Goal: Task Accomplishment & Management: Complete application form

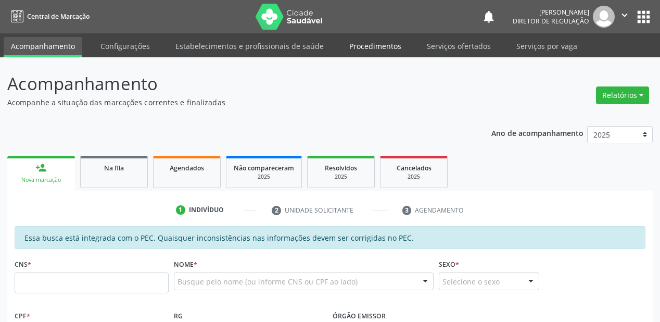
click at [377, 49] on link "Procedimentos" at bounding box center [375, 46] width 67 height 18
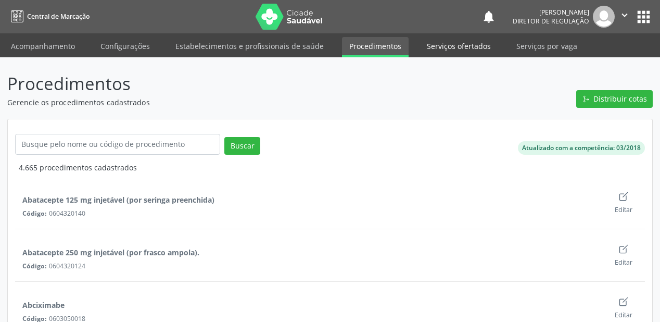
click at [443, 48] on link "Serviços ofertados" at bounding box center [459, 46] width 79 height 18
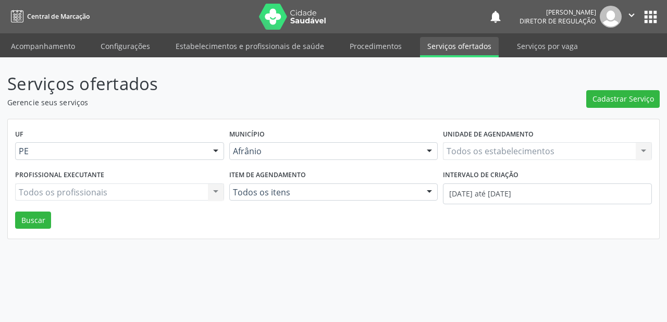
click at [443, 48] on link "Serviços ofertados" at bounding box center [459, 47] width 79 height 20
click at [597, 98] on span "Cadastrar Serviço" at bounding box center [622, 98] width 61 height 11
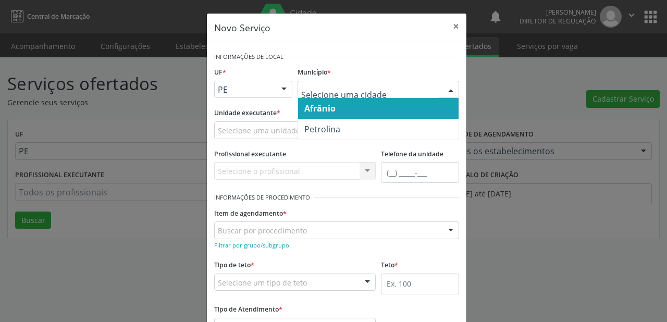
click at [330, 110] on span "Afrânio" at bounding box center [319, 108] width 31 height 11
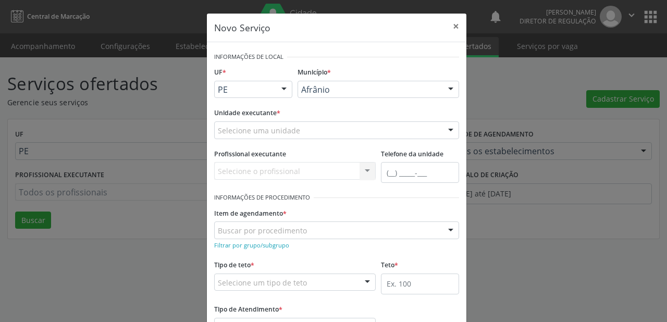
click at [233, 139] on div "Unidade executante * Selecione uma unidade Academia da Saude de Afranio Academi…" at bounding box center [336, 125] width 250 height 41
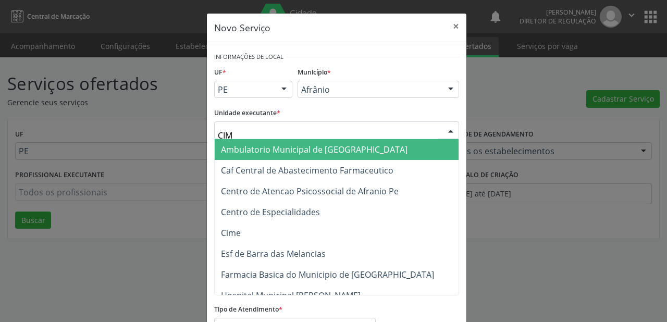
type input "CIME"
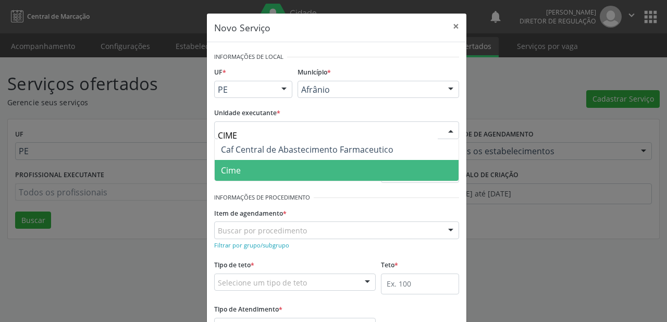
click at [254, 174] on span "Cime" at bounding box center [337, 170] width 244 height 21
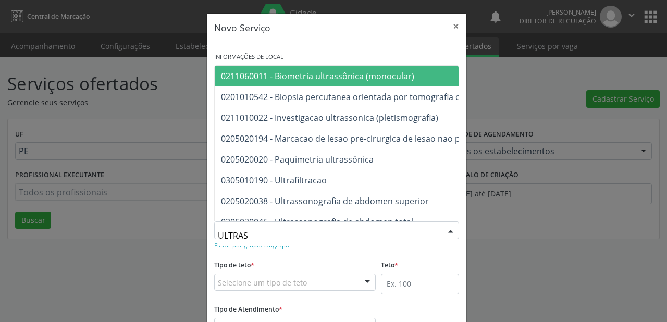
type input "ULTRASS"
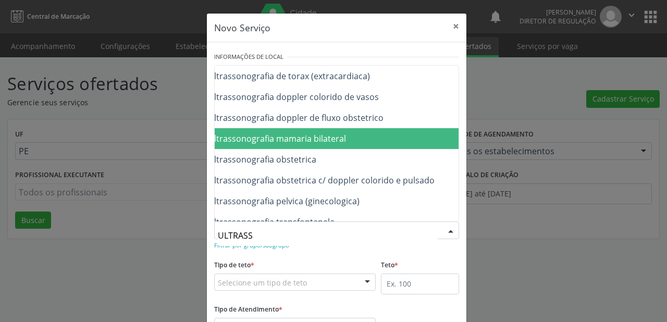
scroll to position [329, 67]
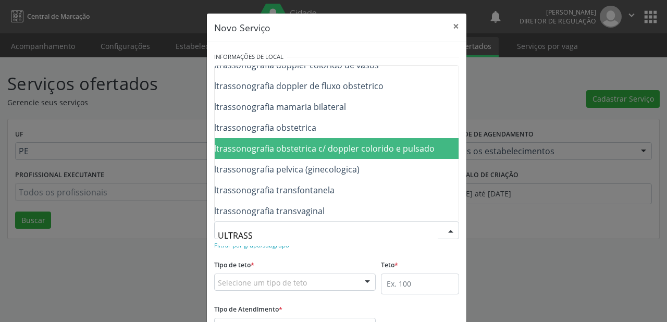
click at [369, 143] on span "0205020151 - Ultrassonografia obstetrica c/ doppler colorido e pulsado" at bounding box center [294, 148] width 280 height 11
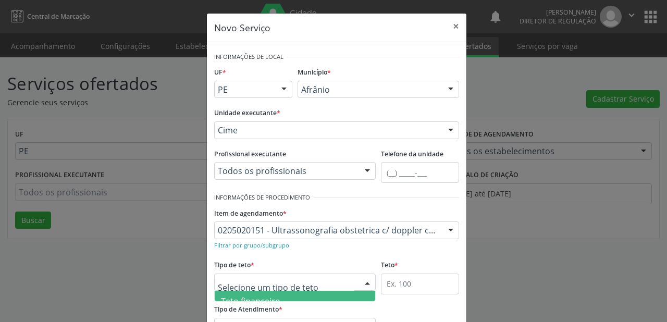
scroll to position [31, 0]
click at [266, 292] on span "Teto físico" at bounding box center [295, 290] width 160 height 21
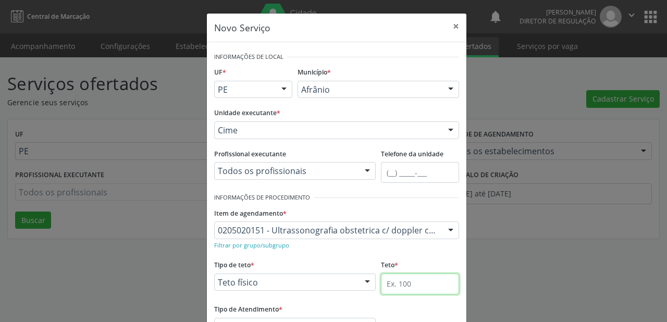
click at [386, 281] on input "text" at bounding box center [420, 283] width 78 height 21
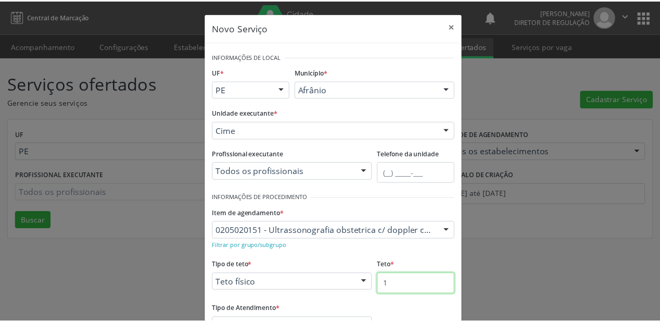
scroll to position [79, 0]
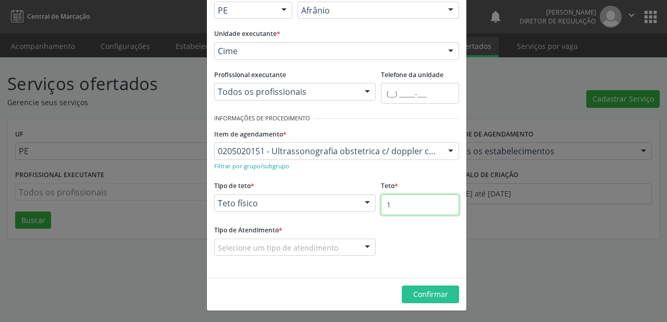
type input "1"
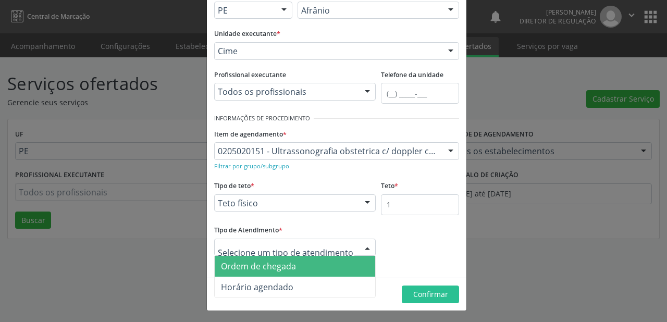
click at [240, 272] on span "Ordem de chegada" at bounding box center [295, 266] width 160 height 21
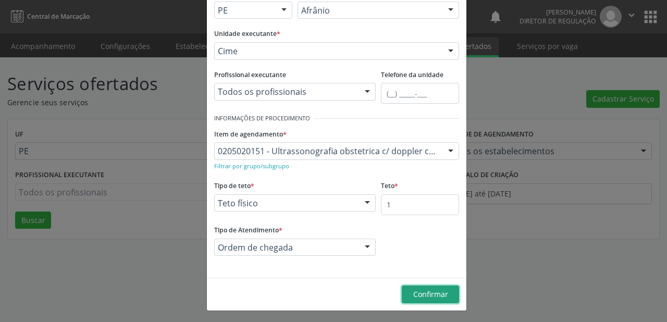
click at [423, 294] on span "Confirmar" at bounding box center [430, 294] width 35 height 10
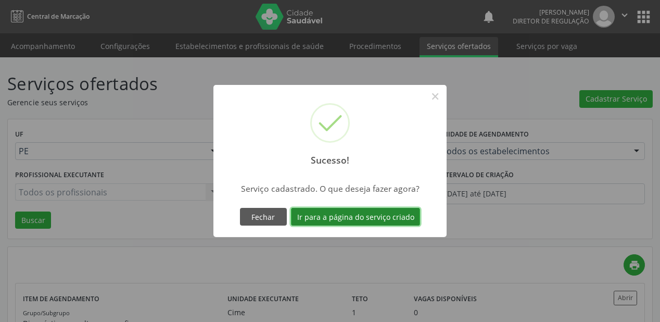
click at [348, 216] on button "Ir para a página do serviço criado" at bounding box center [355, 217] width 129 height 18
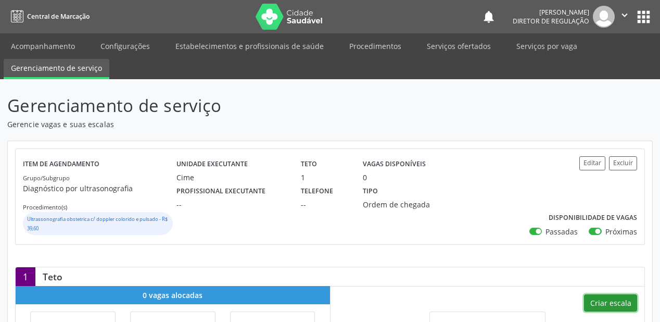
click at [617, 302] on button "Criar escala" at bounding box center [610, 303] width 53 height 18
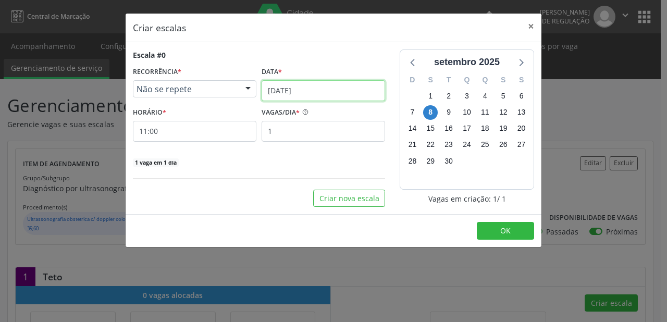
drag, startPoint x: 293, startPoint y: 88, endPoint x: 300, endPoint y: 97, distance: 11.9
click at [293, 89] on input "[DATE]" at bounding box center [322, 90] width 123 height 21
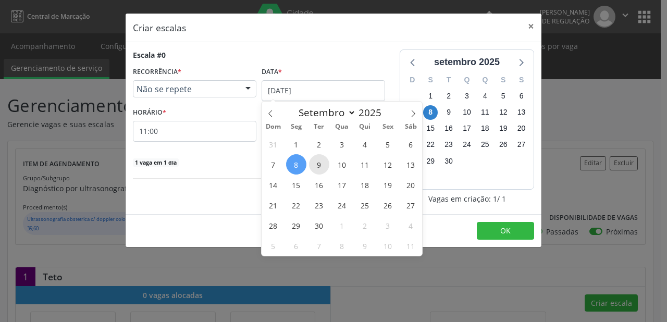
click at [319, 164] on span "9" at bounding box center [319, 164] width 20 height 20
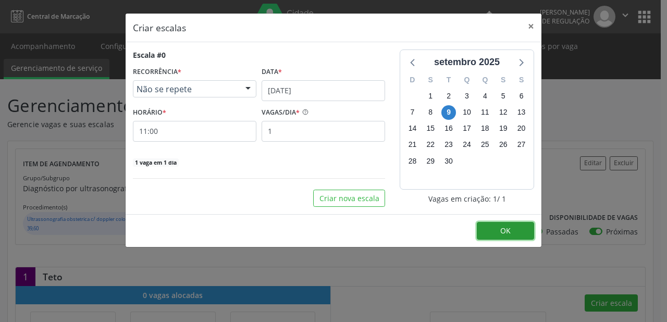
click at [496, 229] on button "OK" at bounding box center [505, 231] width 57 height 18
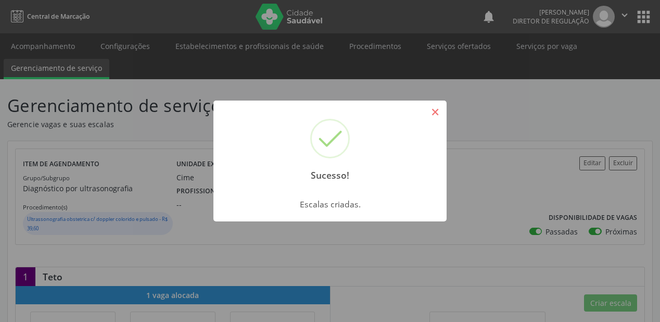
click at [435, 116] on button "×" at bounding box center [436, 112] width 18 height 18
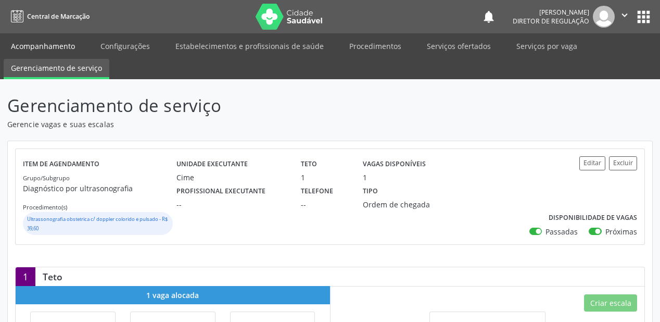
click at [44, 45] on link "Acompanhamento" at bounding box center [43, 46] width 79 height 18
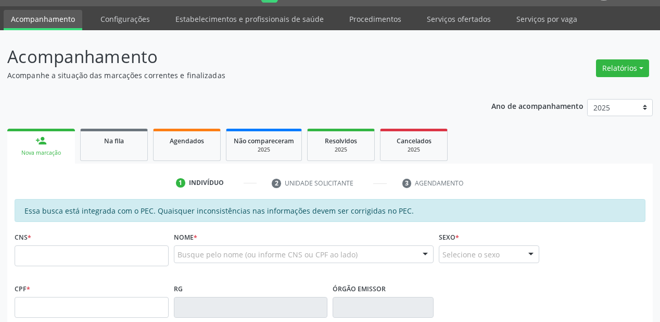
scroll to position [42, 0]
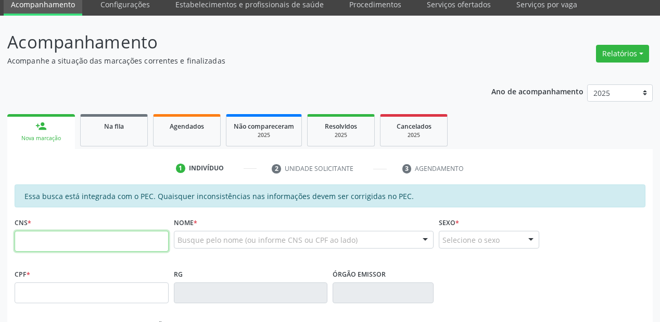
click at [37, 240] on input "text" at bounding box center [92, 241] width 154 height 21
type input "708 0068 9329 6223"
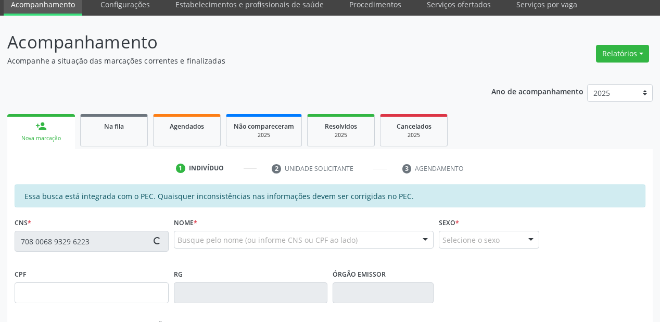
type input "124.828.684-75"
type input "[DATE]"
type input "[PERSON_NAME]"
type input "[PHONE_NUMBER]"
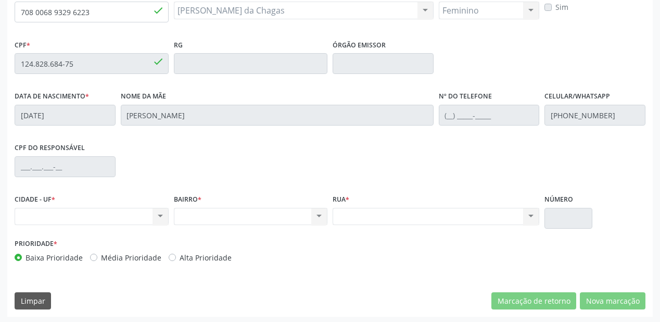
scroll to position [272, 0]
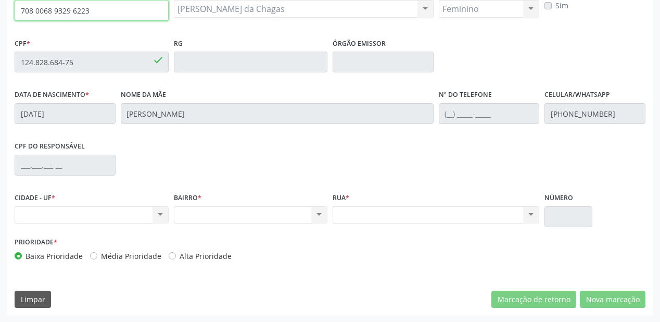
drag, startPoint x: 102, startPoint y: 18, endPoint x: 0, endPoint y: 19, distance: 102.1
click at [0, 19] on div "Acompanhamento Acompanhe a situação das marcações correntes e finalizadas Relat…" at bounding box center [330, 53] width 660 height 537
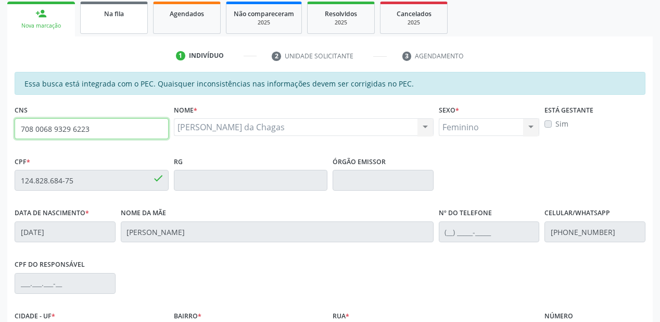
scroll to position [106, 0]
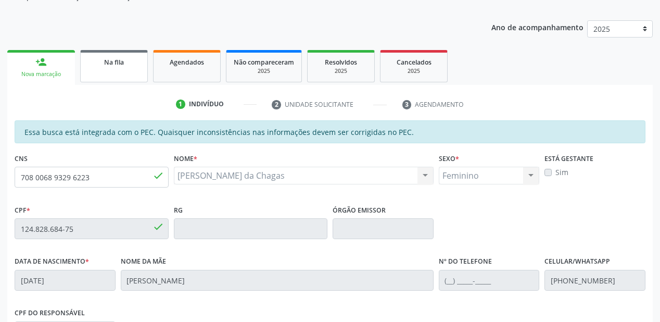
click at [120, 62] on span "Na fila" at bounding box center [114, 62] width 20 height 9
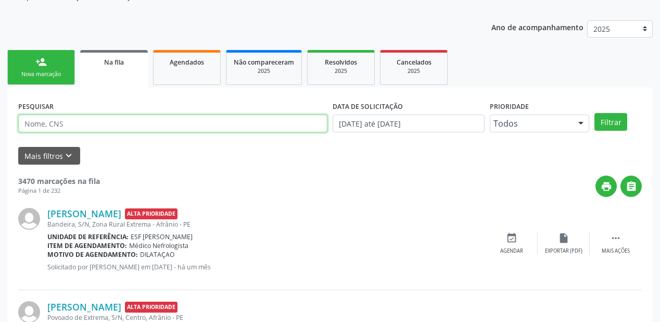
click at [66, 127] on input "text" at bounding box center [172, 124] width 309 height 18
type input "[PERSON_NAME]"
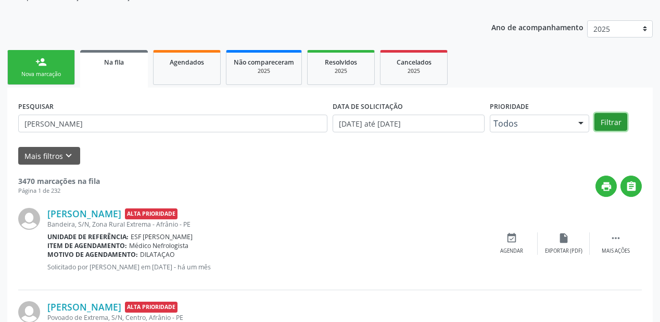
click at [609, 121] on button "Filtrar" at bounding box center [611, 122] width 33 height 18
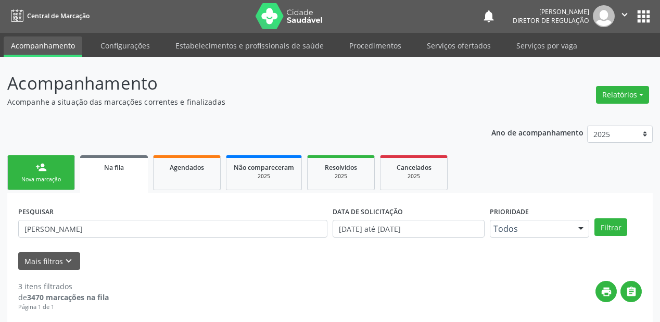
scroll to position [0, 0]
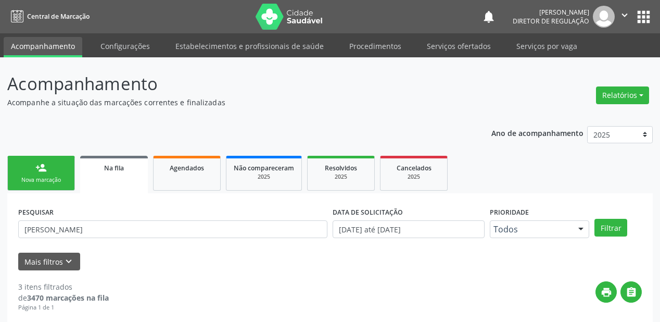
click at [32, 177] on div "Nova marcação" at bounding box center [41, 180] width 52 height 8
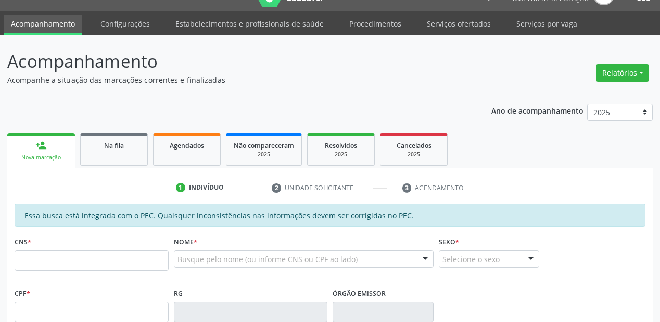
scroll to position [83, 0]
